Goal: Task Accomplishment & Management: Use online tool/utility

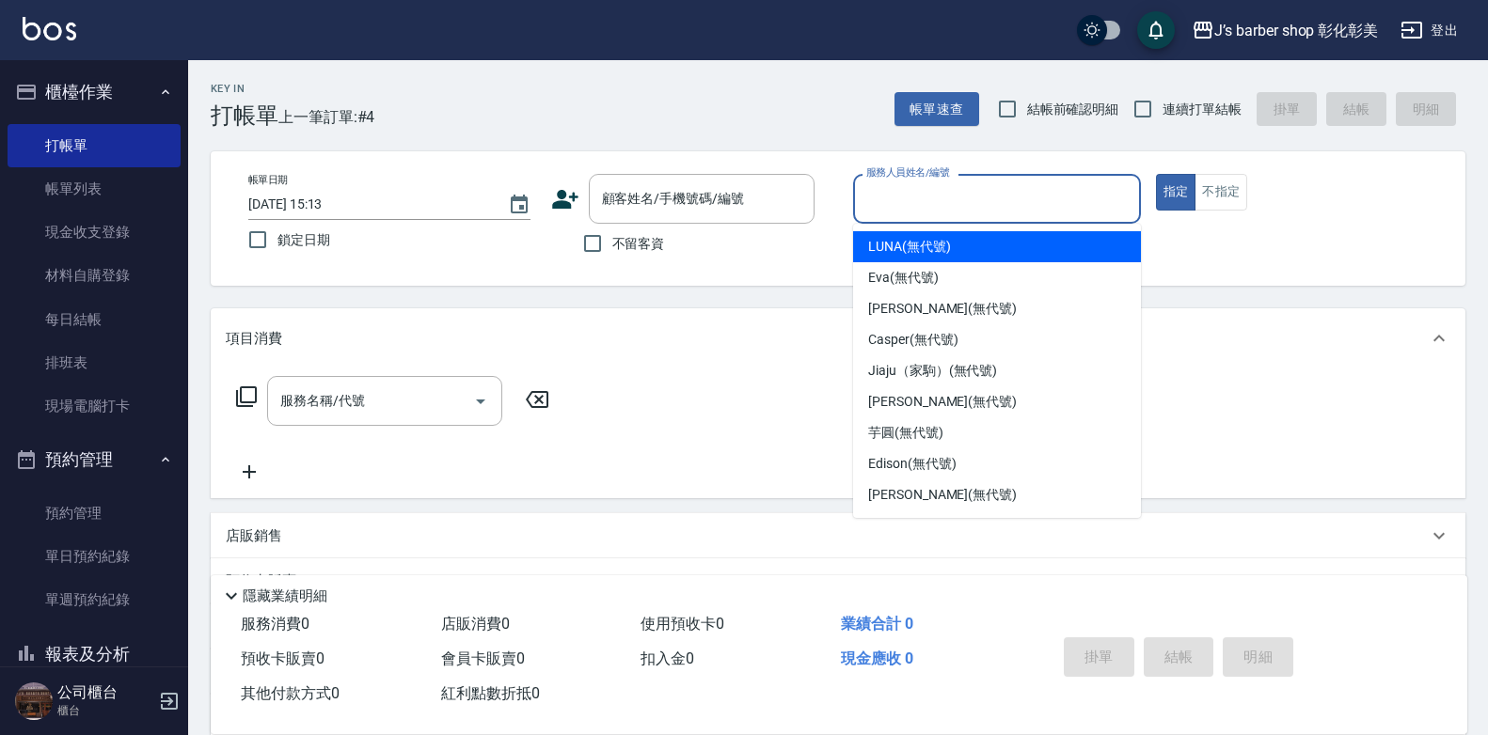
click at [863, 199] on input "服務人員姓名/編號" at bounding box center [996, 198] width 271 height 33
drag, startPoint x: 745, startPoint y: 328, endPoint x: 739, endPoint y: 339, distance: 11.8
click at [739, 339] on div "項目消費" at bounding box center [827, 339] width 1202 height 20
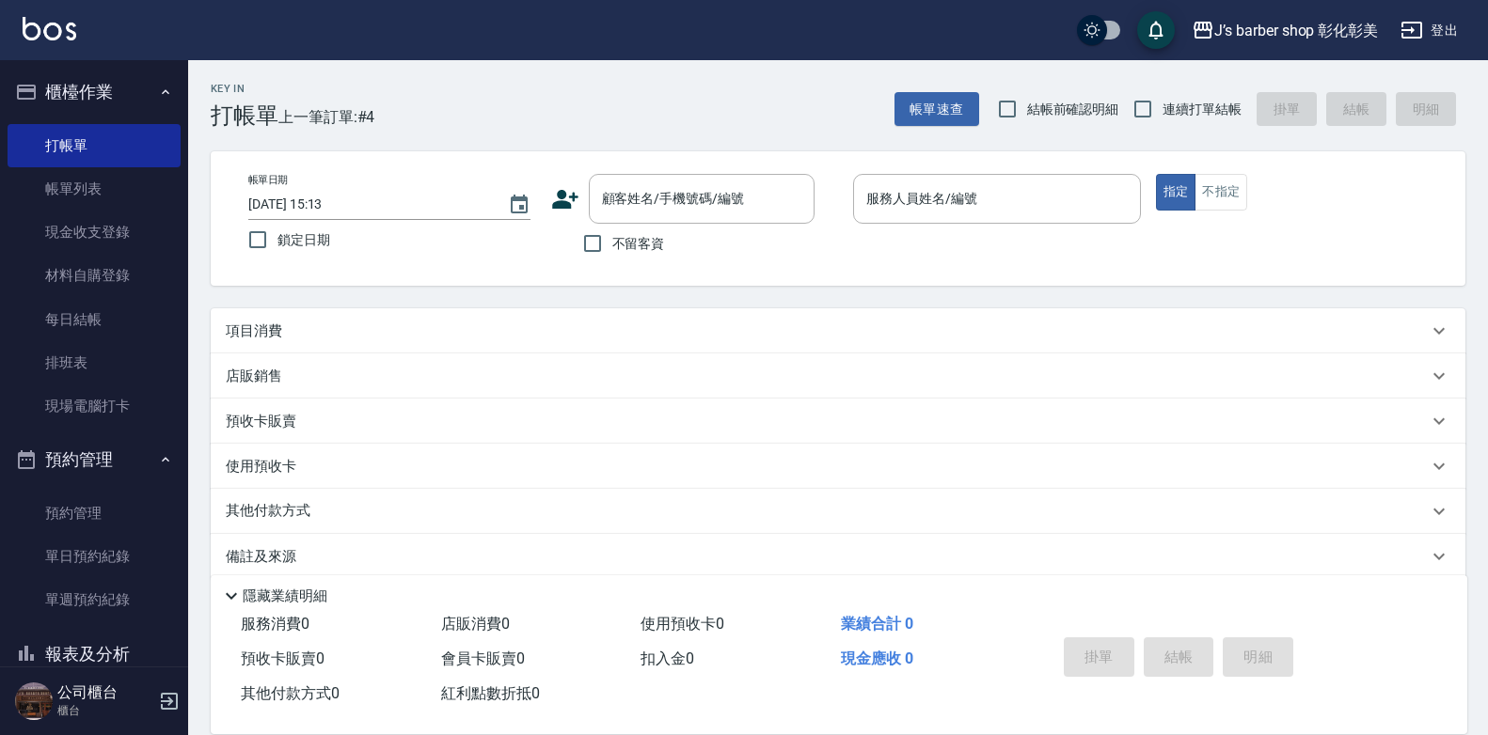
click at [321, 200] on input "[DATE] 15:13" at bounding box center [368, 204] width 241 height 31
type input "[DATE] 16:00"
click at [657, 189] on div "顧客姓名/手機號碼/編號 顧客姓名/手機號碼/編號" at bounding box center [702, 199] width 226 height 50
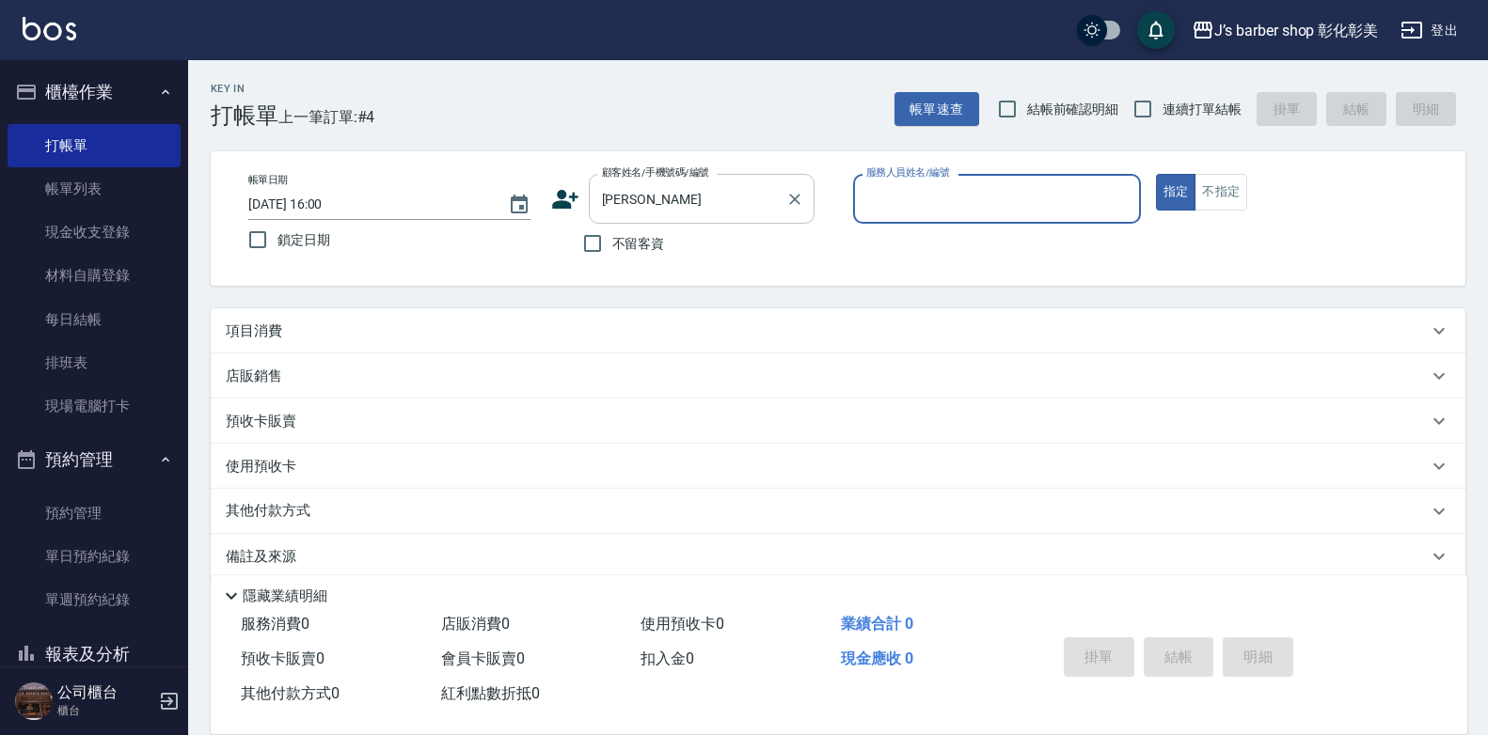
click at [759, 220] on div "[PERSON_NAME]姓名/手機號碼/編號" at bounding box center [702, 199] width 226 height 50
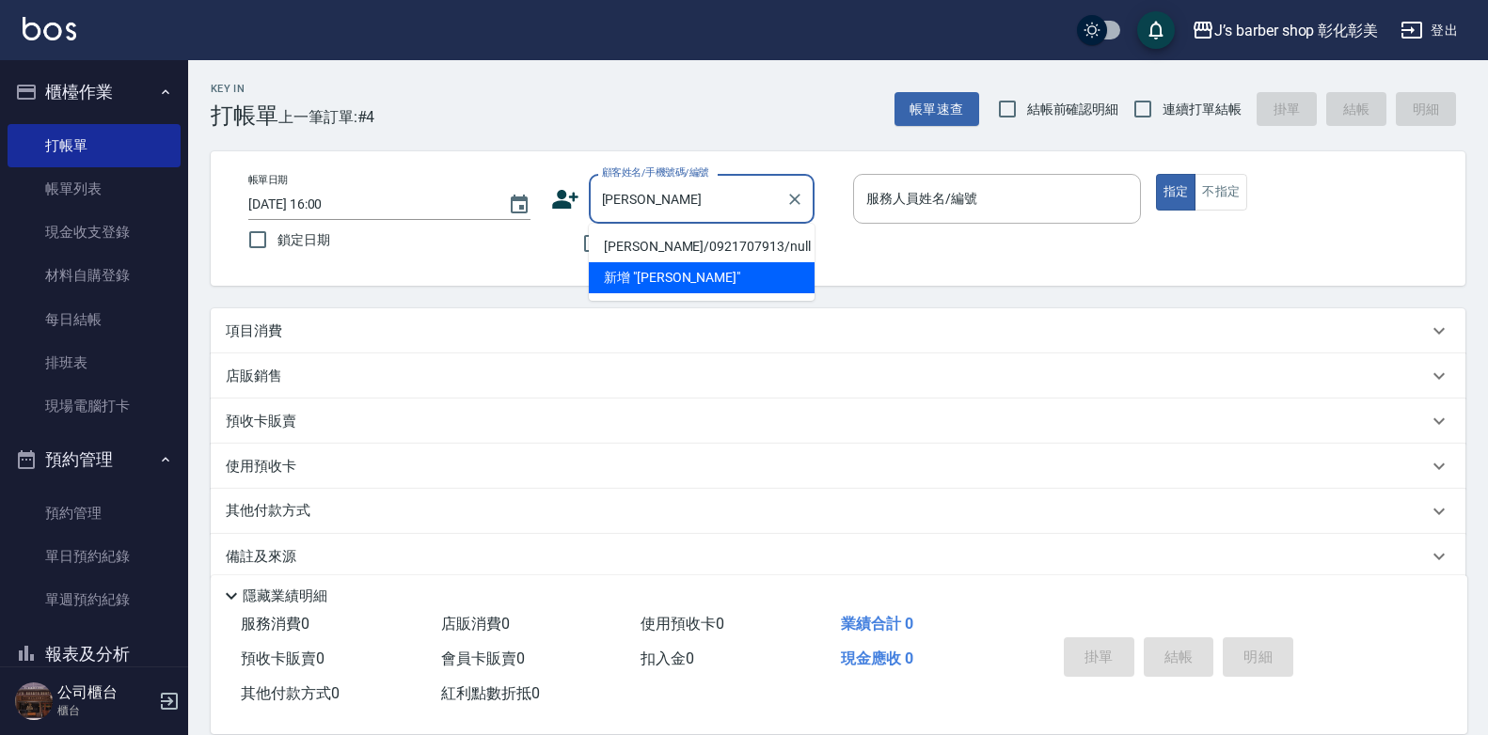
click at [715, 249] on li "[PERSON_NAME]/0921707913/null" at bounding box center [702, 246] width 226 height 31
type input "[PERSON_NAME]/0921707913/null"
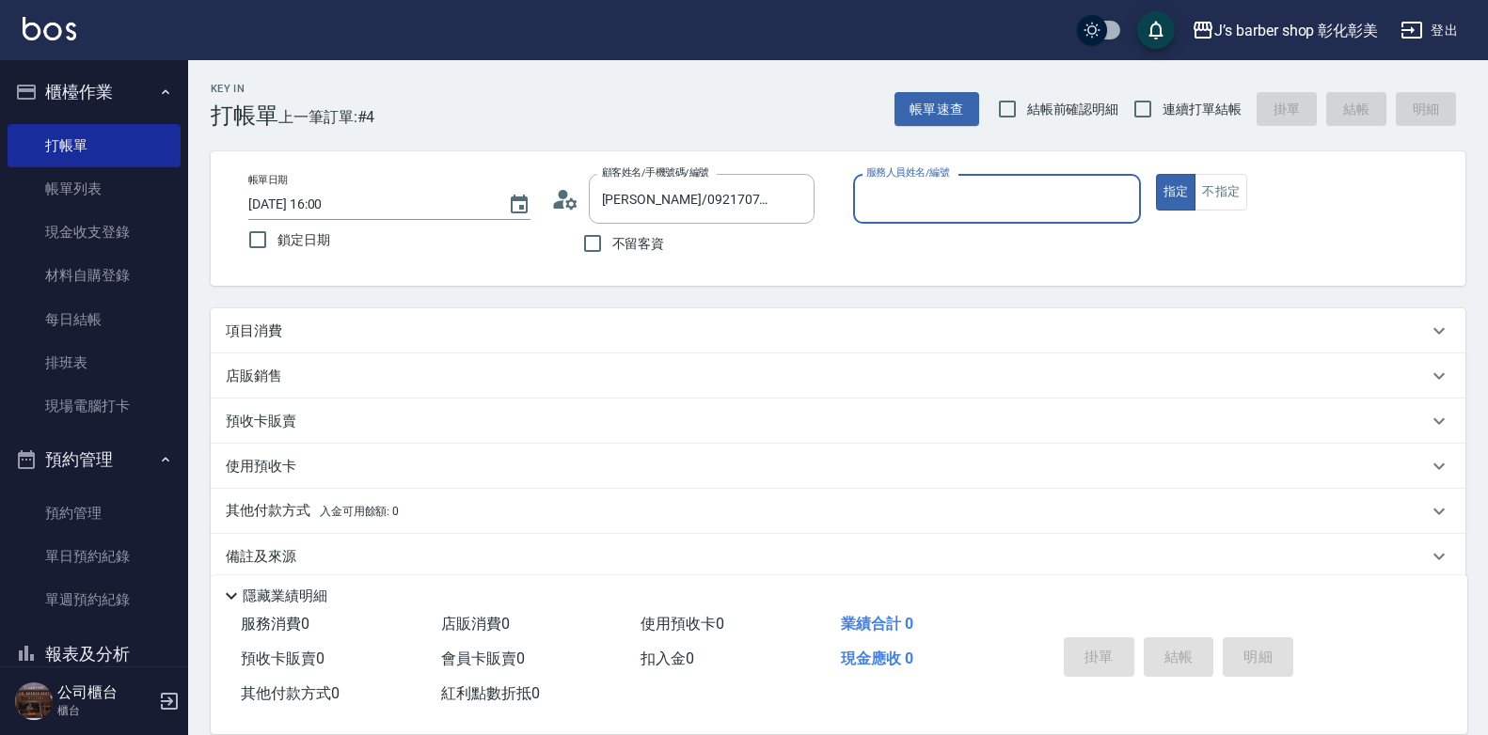
click at [883, 181] on div "服務人員姓名/編號" at bounding box center [997, 199] width 288 height 50
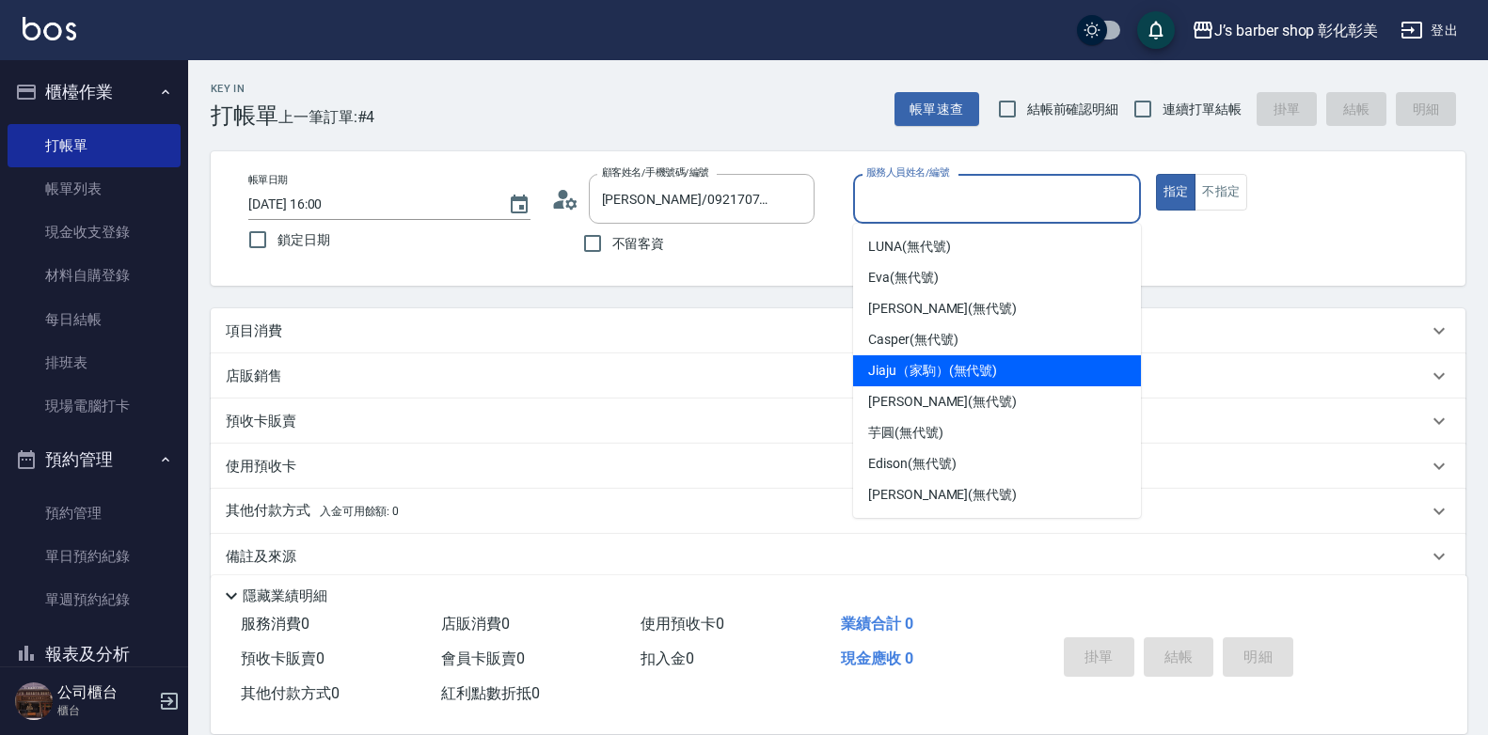
click at [879, 383] on div "Jiaju（家駒） (無代號)" at bounding box center [997, 370] width 288 height 31
type input "Jiaju（家駒）(無代號)"
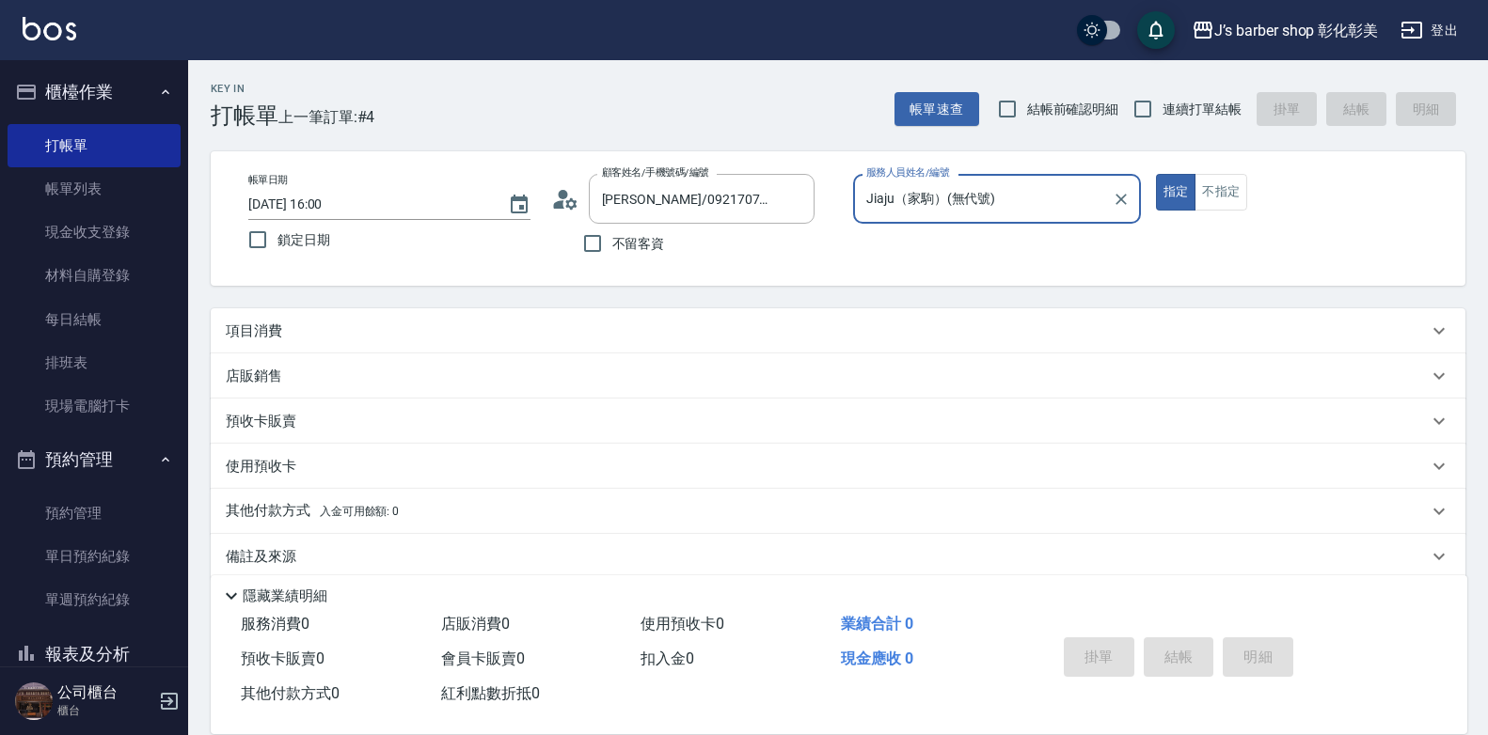
click at [292, 339] on div "項目消費" at bounding box center [827, 332] width 1202 height 20
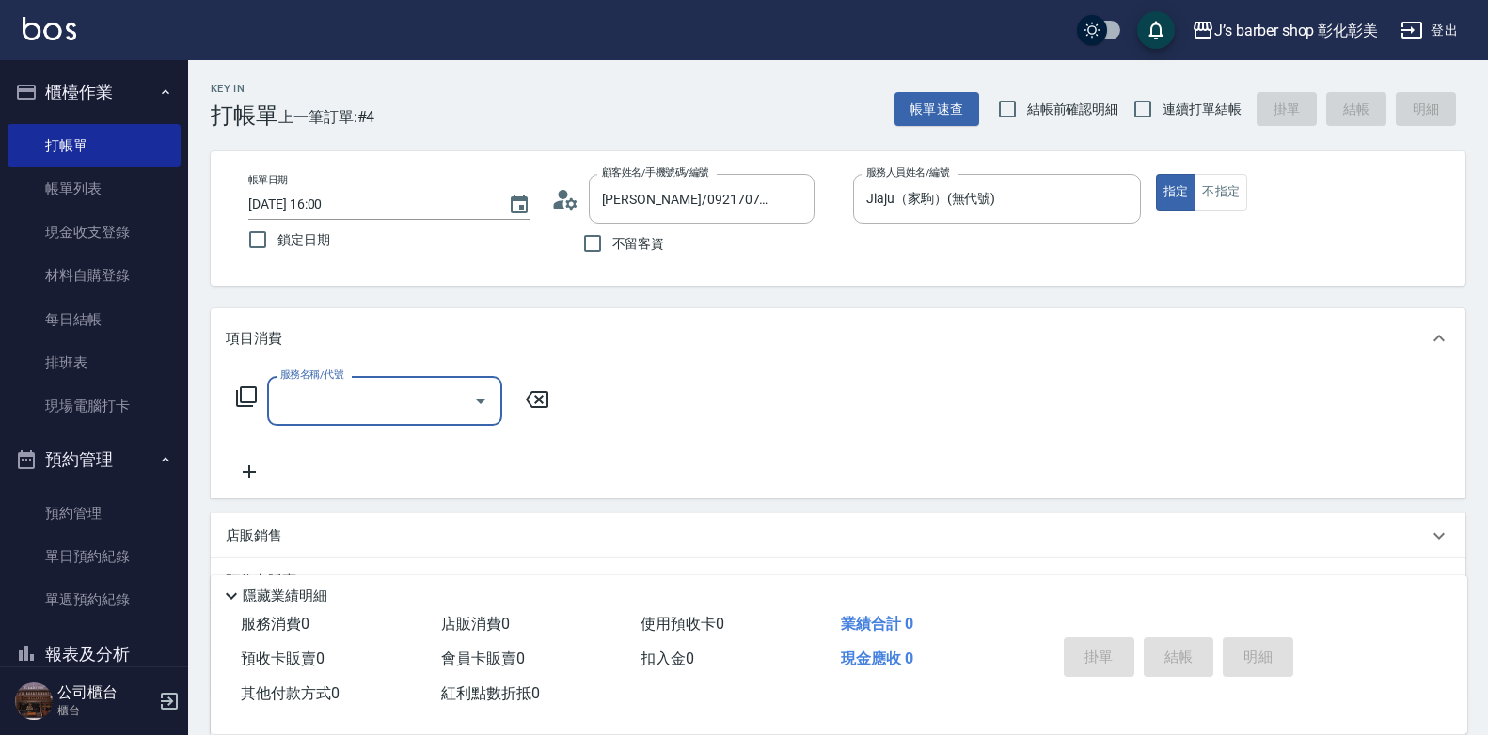
drag, startPoint x: 304, startPoint y: 378, endPoint x: 319, endPoint y: 405, distance: 31.1
click at [307, 389] on div "服務名稱/代號 服務名稱/代號" at bounding box center [384, 401] width 235 height 50
click at [319, 405] on input "服務名稱/代號" at bounding box center [371, 401] width 190 height 33
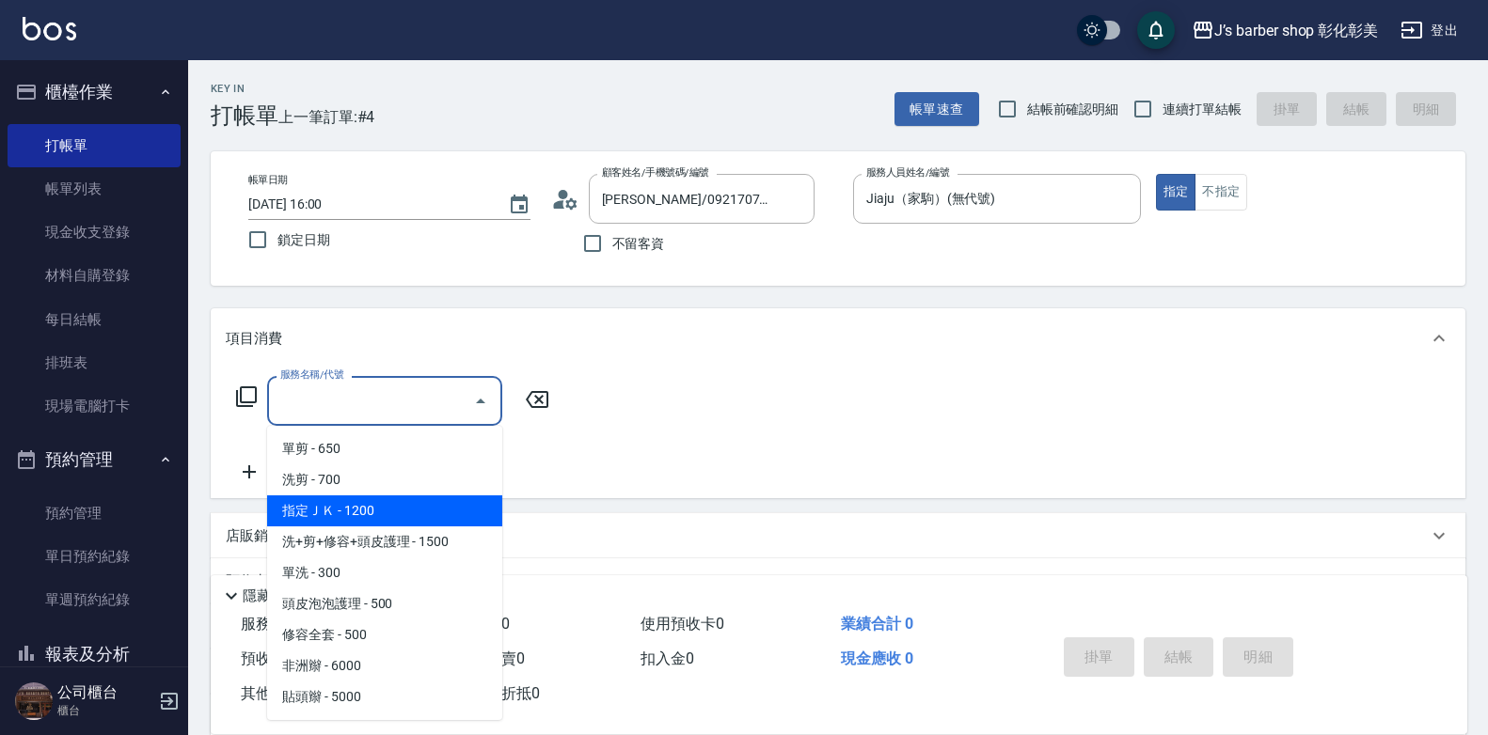
click at [342, 504] on span "指定ＪＫ - 1200" at bounding box center [384, 511] width 235 height 31
type input "指定ＪＫ(102)"
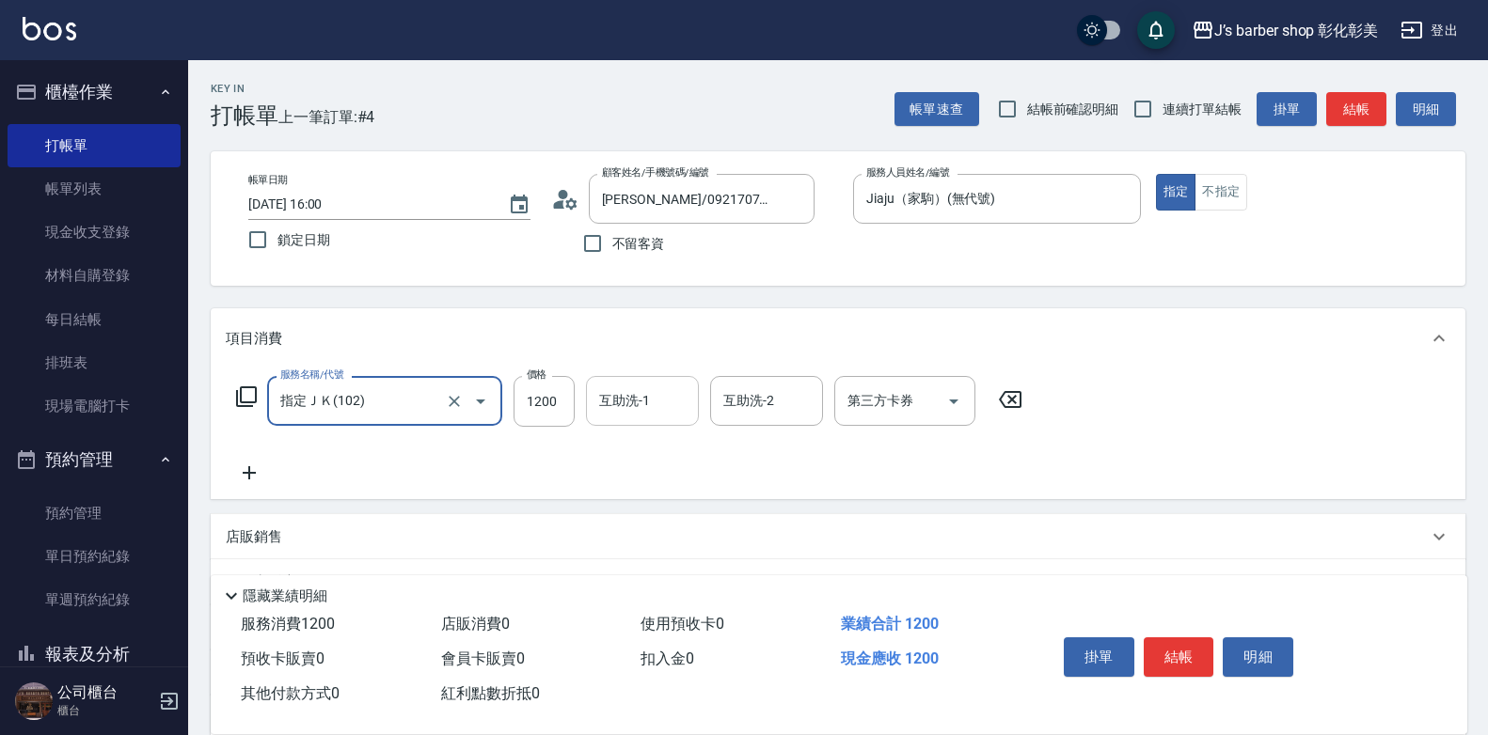
click at [588, 395] on div "互助洗-1" at bounding box center [642, 401] width 113 height 50
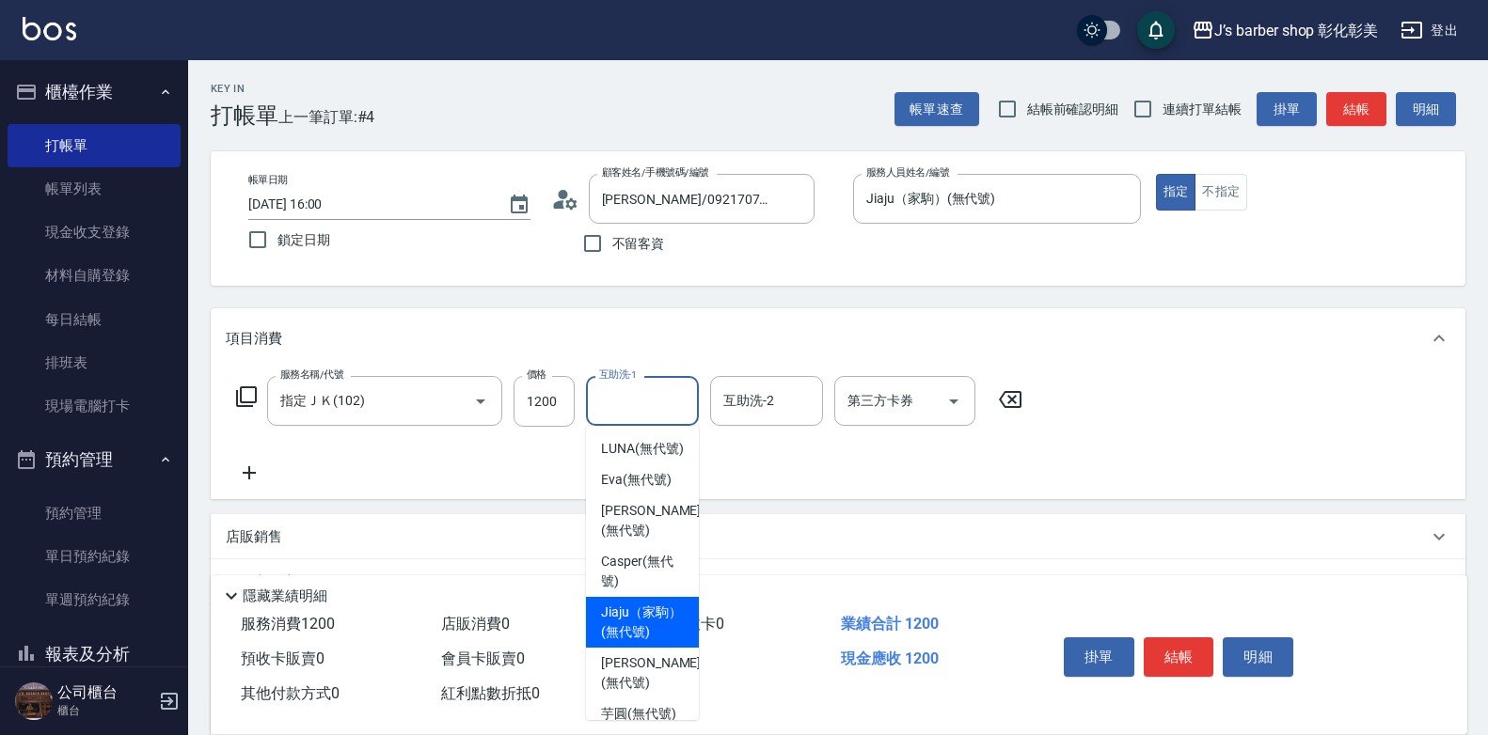
click at [641, 642] on span "Jiaju（家駒） (無代號)" at bounding box center [642, 622] width 83 height 39
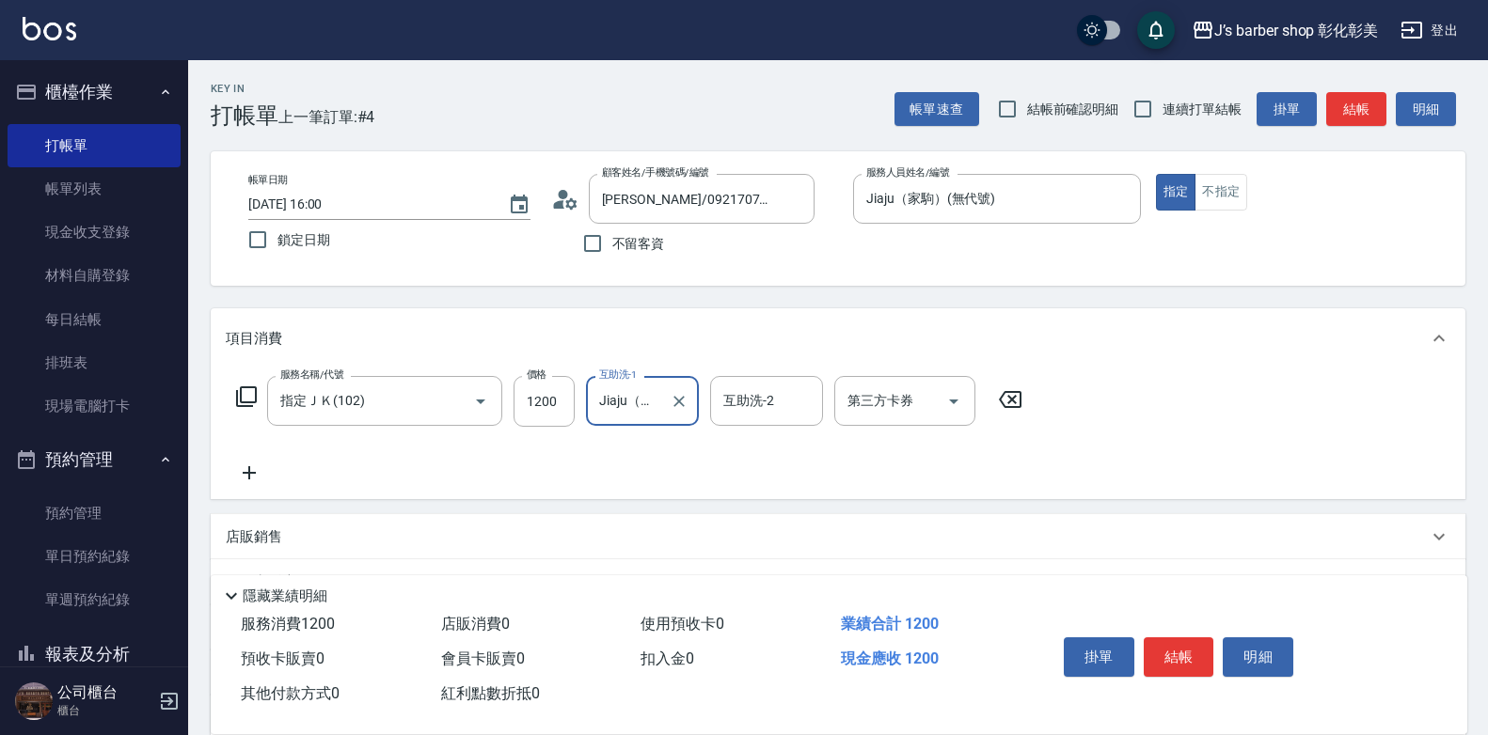
type input "Jiaju（家駒）(無代號)"
click at [680, 402] on icon "Clear" at bounding box center [678, 401] width 11 height 11
click at [649, 398] on input "互助洗-1" at bounding box center [642, 401] width 96 height 33
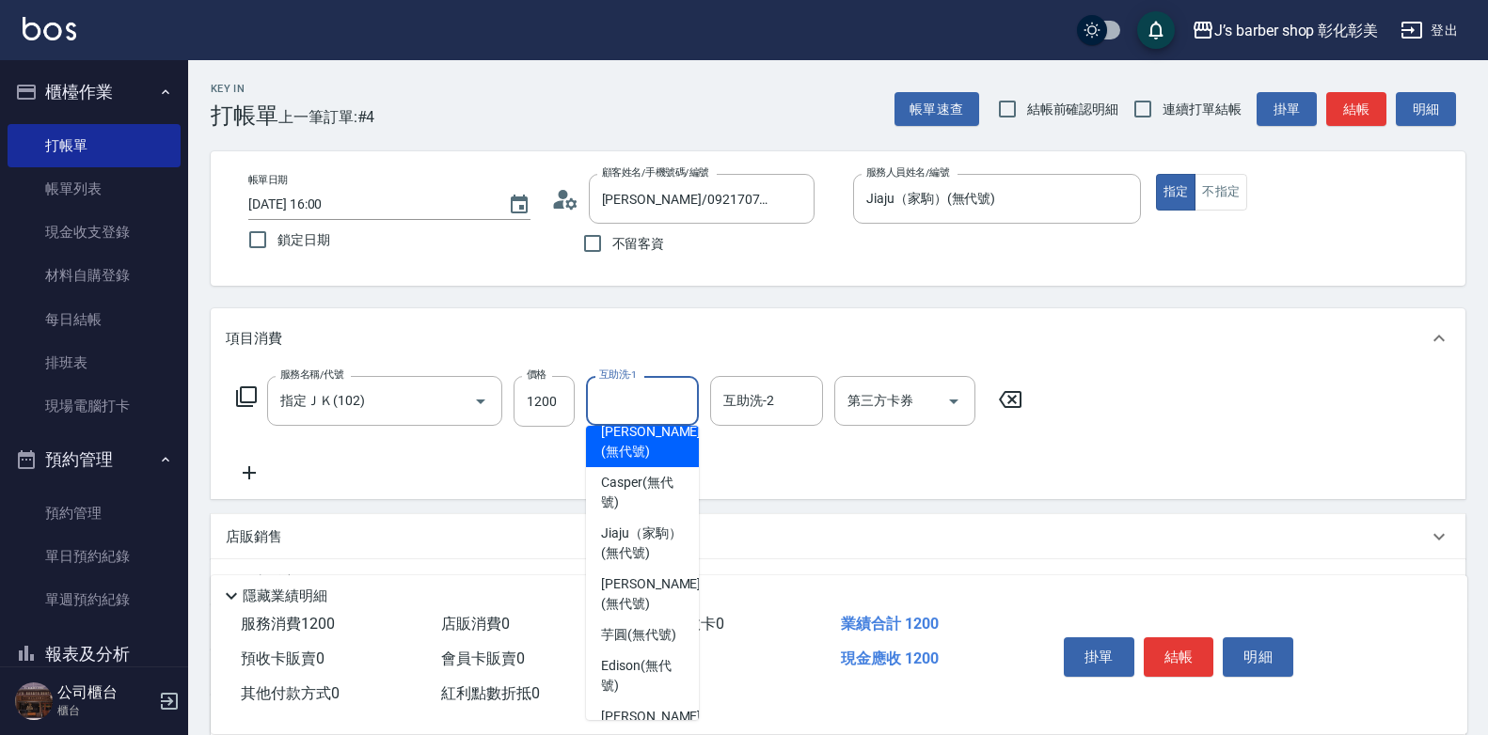
scroll to position [158, 0]
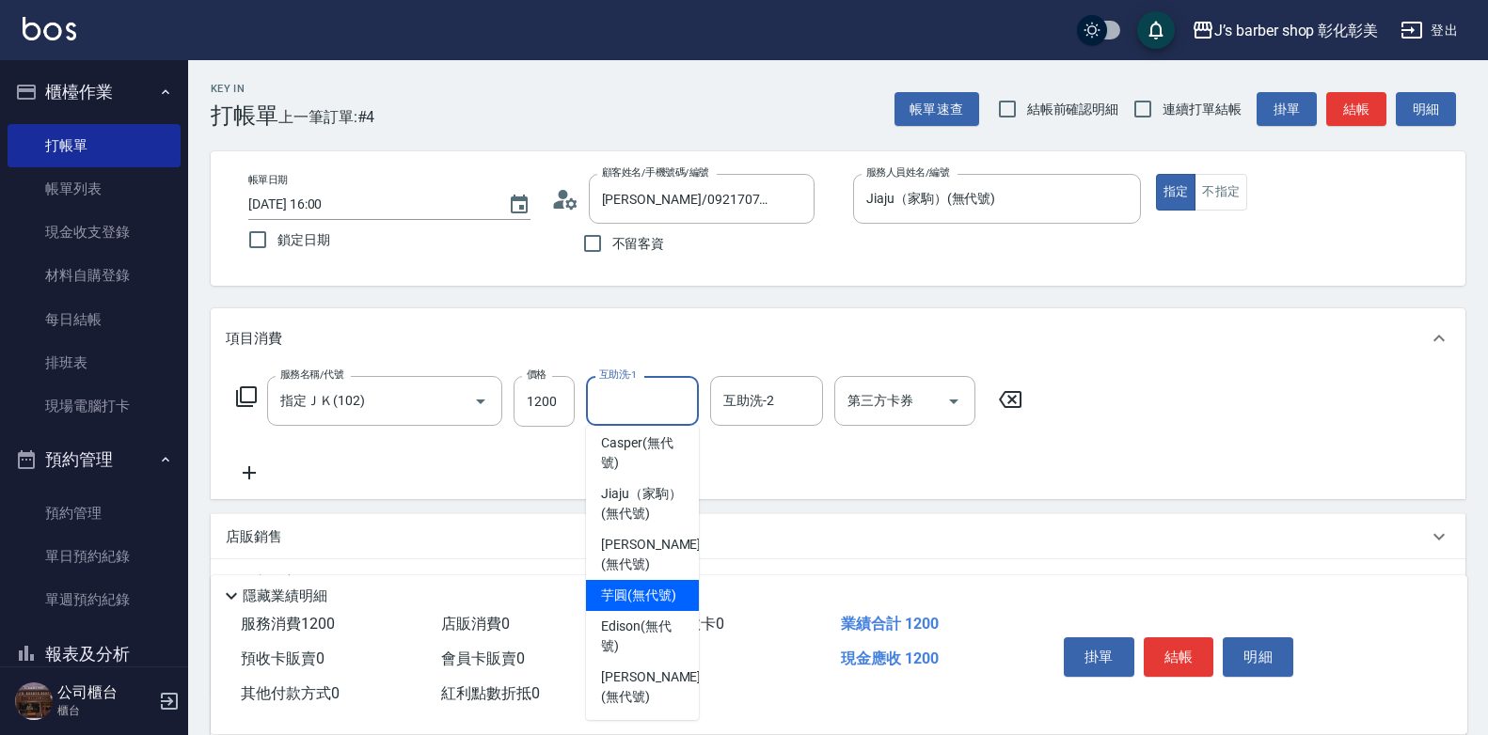
click at [675, 580] on div "芋圓 (無代號)" at bounding box center [642, 595] width 113 height 31
type input "芋圓(無代號)"
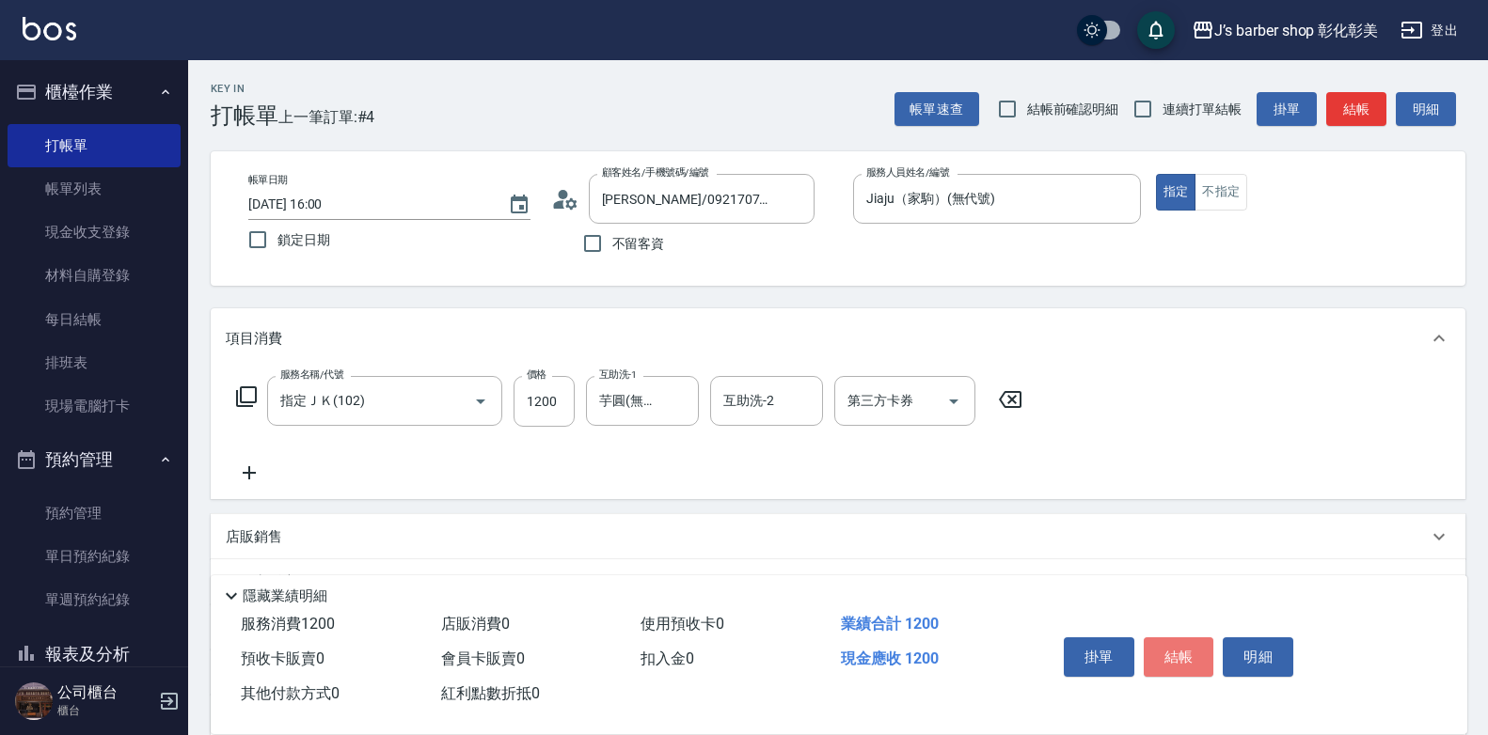
click at [1179, 662] on button "結帳" at bounding box center [1178, 657] width 71 height 39
